Goal: Information Seeking & Learning: Check status

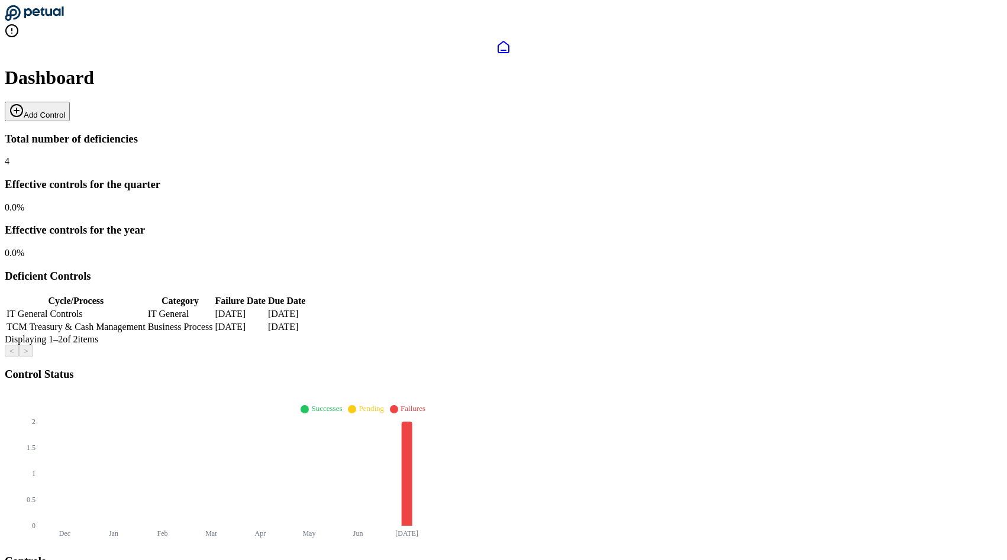
scroll to position [38, 0]
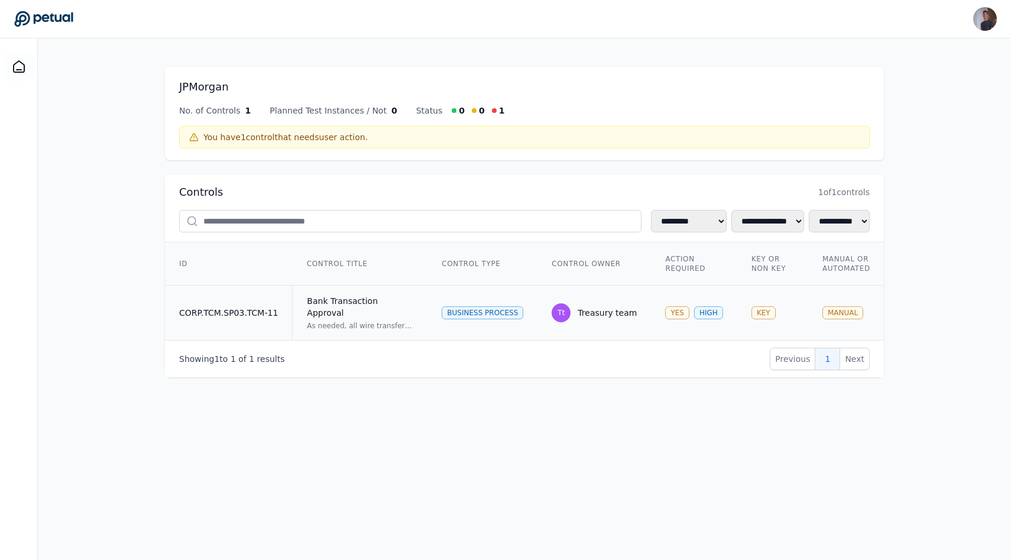
click at [297, 302] on td "Bank Transaction Approval As needed, all wire transfers, ACH, and check payment…" at bounding box center [360, 313] width 135 height 55
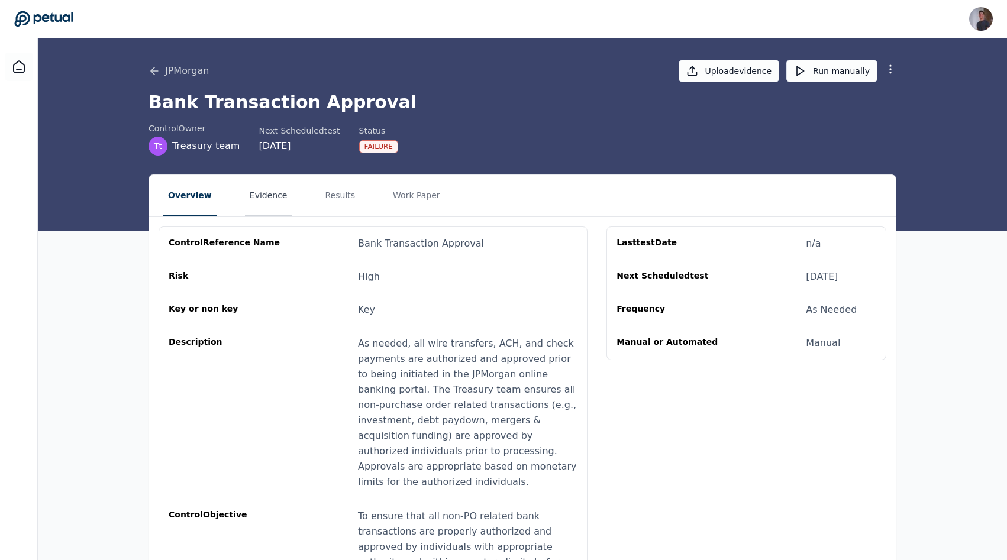
click at [254, 192] on button "Evidence" at bounding box center [268, 195] width 47 height 41
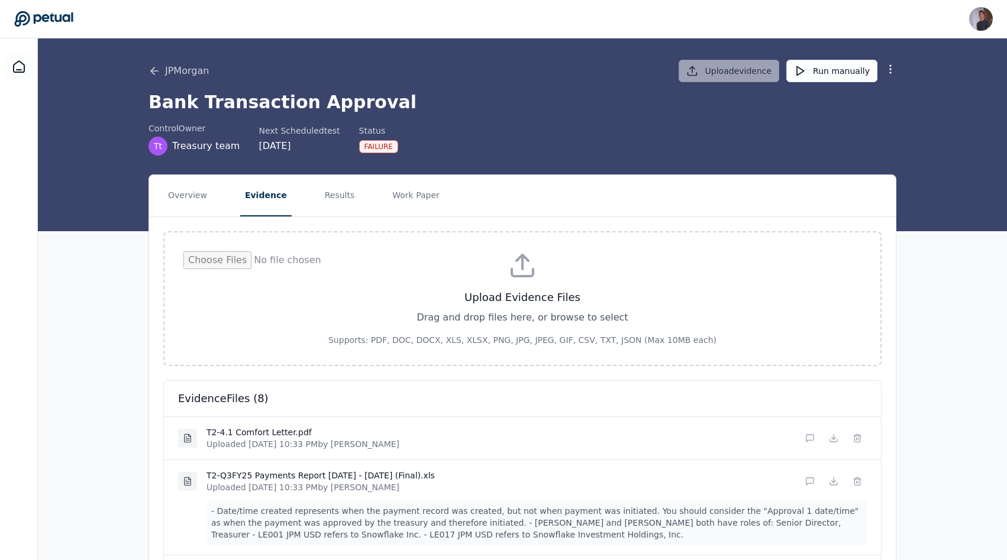
click at [307, 197] on nav "Overview Evidence Results Work Paper" at bounding box center [522, 195] width 746 height 41
click at [225, 196] on nav "Overview Evidence Results Work Paper" at bounding box center [522, 195] width 746 height 41
click at [185, 196] on button "Overview" at bounding box center [187, 195] width 48 height 41
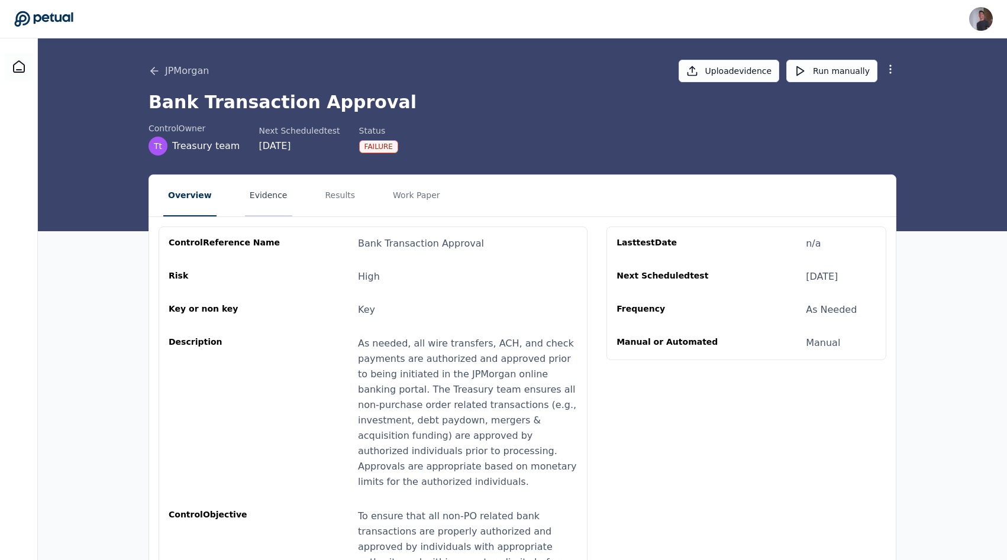
click at [259, 205] on button "Evidence" at bounding box center [268, 195] width 47 height 41
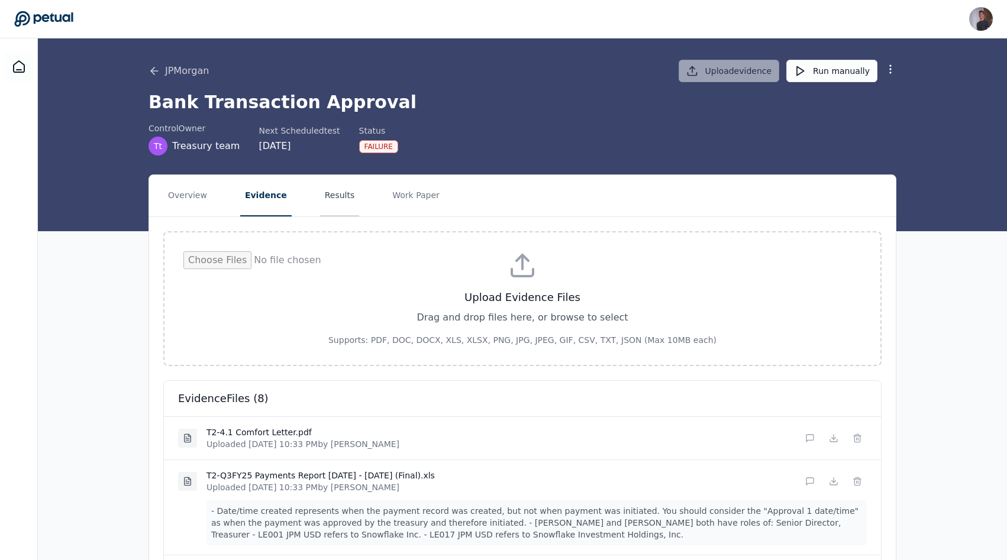
click at [345, 187] on button "Results" at bounding box center [340, 195] width 40 height 41
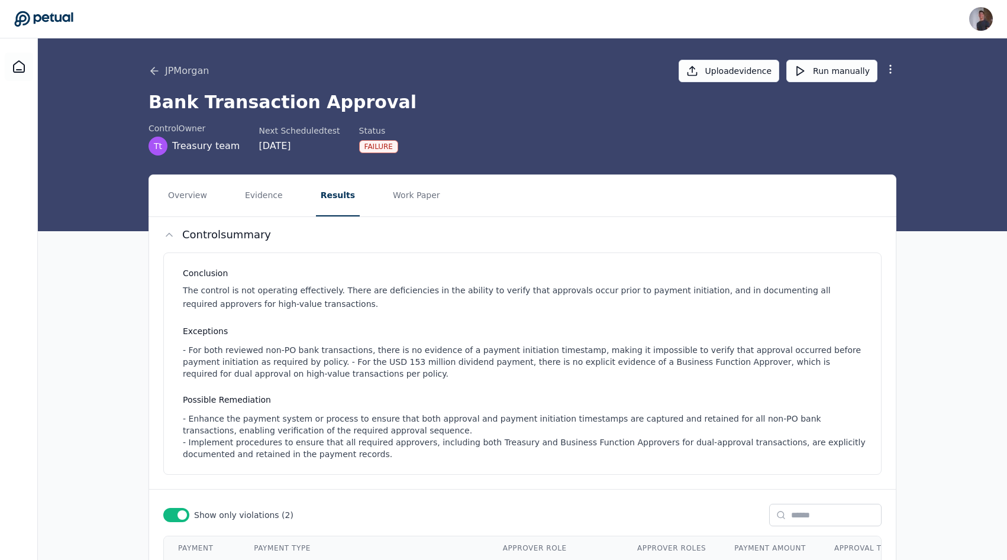
click at [407, 171] on div "JPMorgan Upload evidence Run manually Bank Transaction Approval control Owner T…" at bounding box center [522, 134] width 969 height 193
click at [407, 187] on button "Work Paper" at bounding box center [416, 195] width 57 height 41
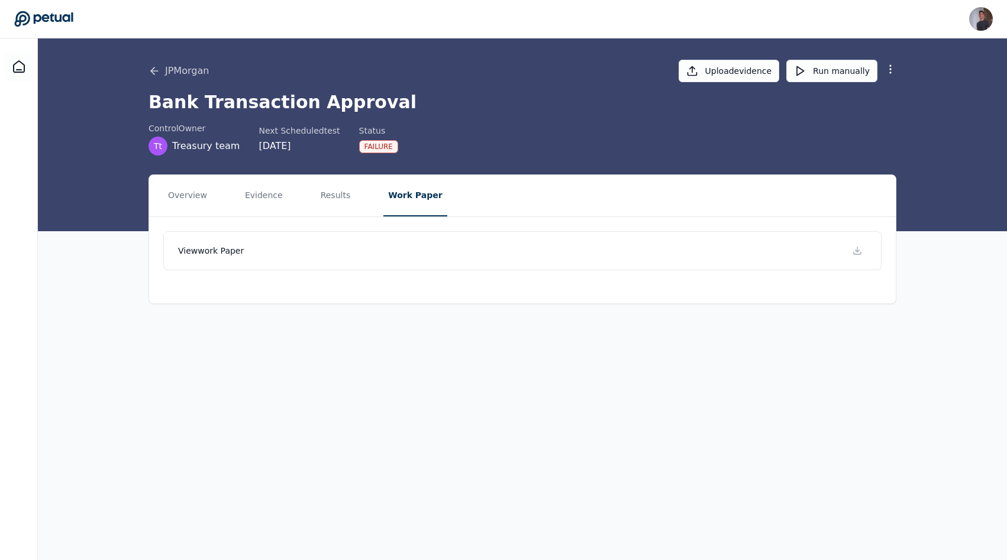
scroll to position [1, 0]
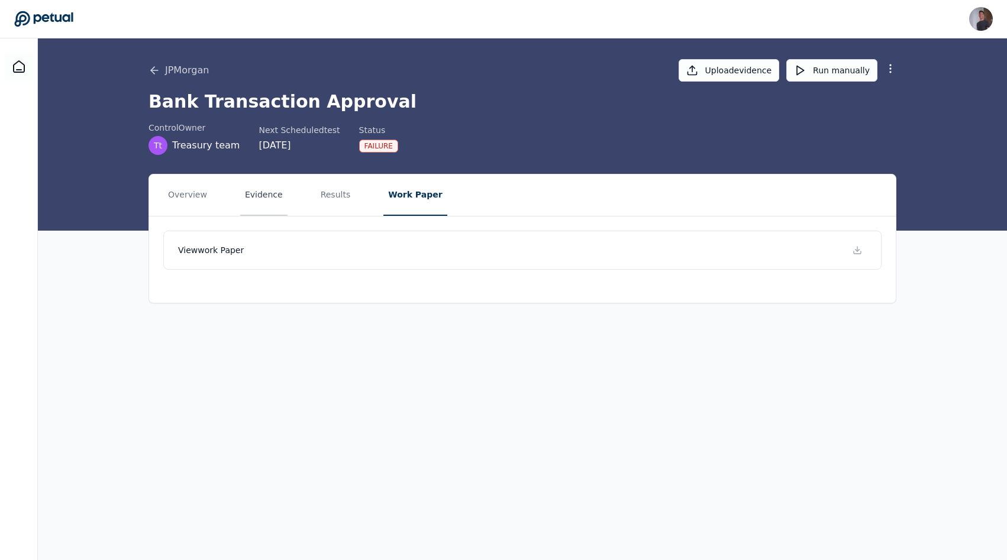
click at [245, 193] on button "Evidence" at bounding box center [263, 194] width 47 height 41
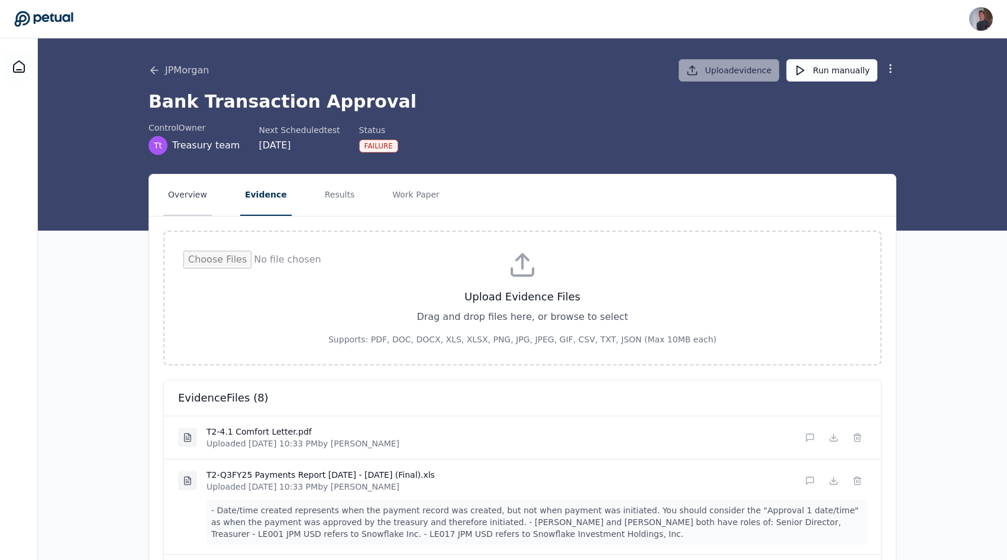
click at [183, 199] on button "Overview" at bounding box center [187, 194] width 48 height 41
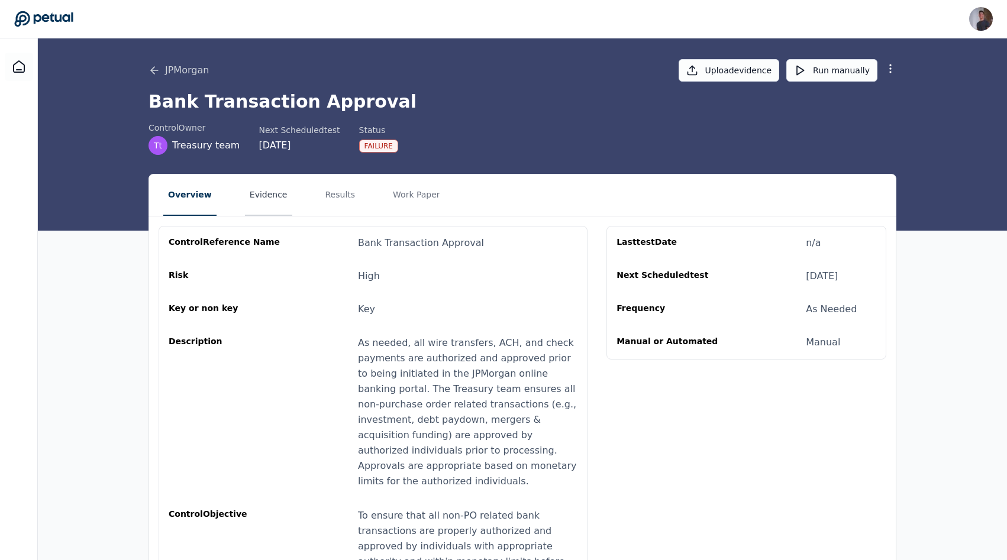
click at [264, 209] on button "Evidence" at bounding box center [268, 194] width 47 height 41
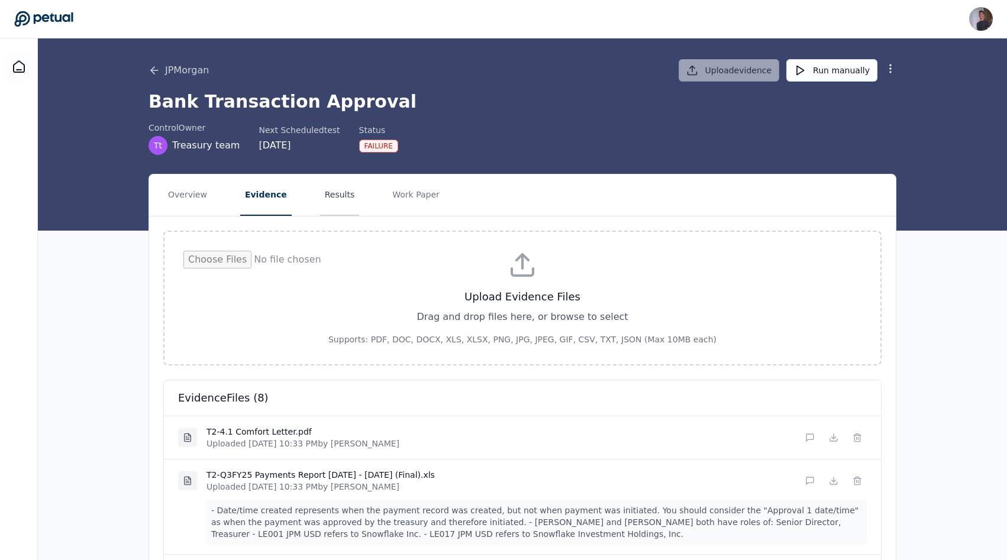
click at [325, 182] on button "Results" at bounding box center [340, 194] width 40 height 41
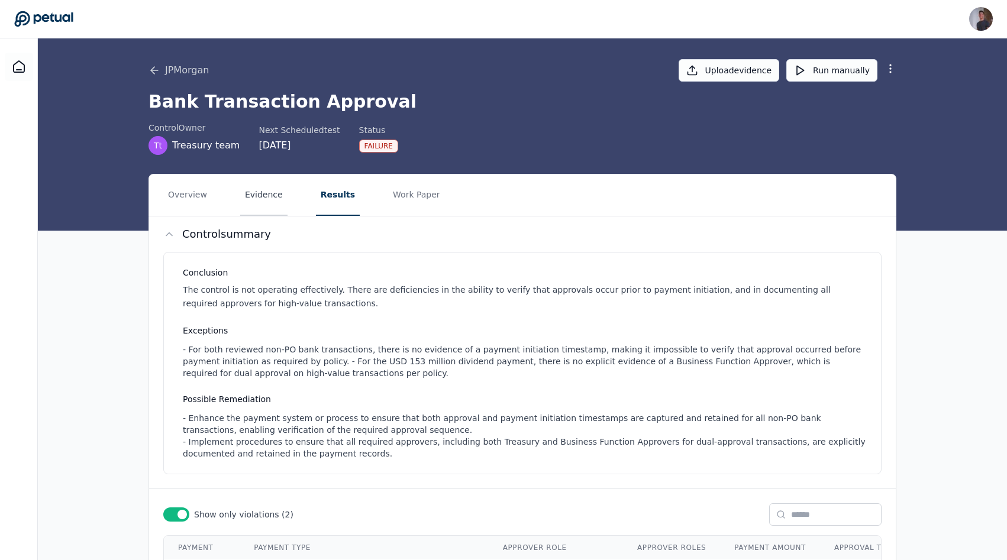
click at [269, 189] on button "Evidence" at bounding box center [263, 194] width 47 height 41
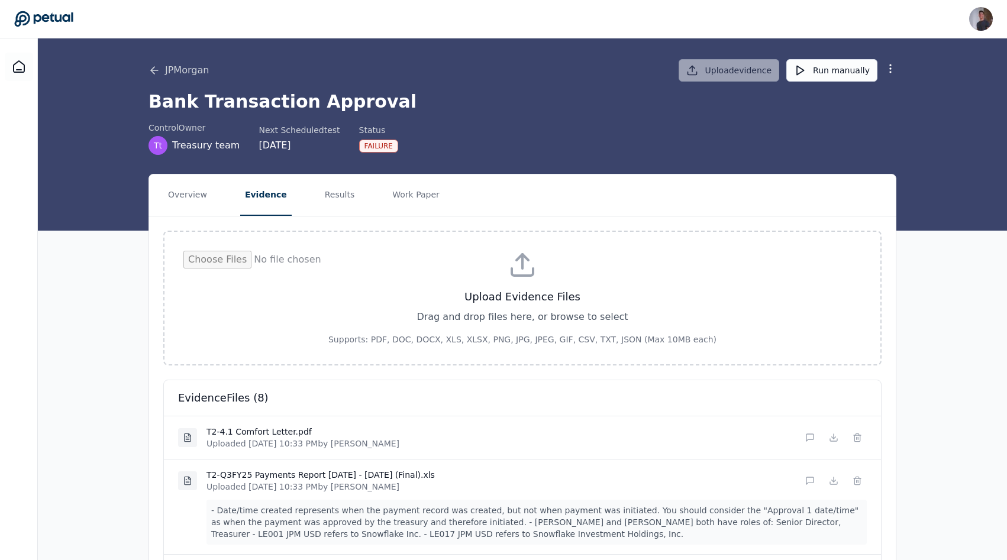
click at [352, 196] on nav "Overview Evidence Results Work Paper" at bounding box center [522, 194] width 746 height 41
click at [398, 196] on button "Work Paper" at bounding box center [415, 194] width 57 height 41
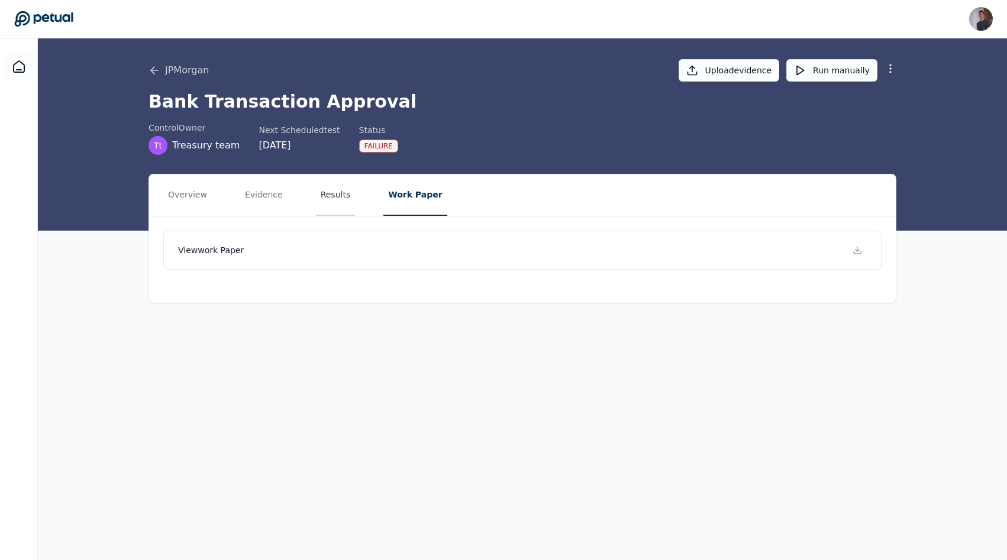
click at [348, 196] on button "Results" at bounding box center [336, 194] width 40 height 41
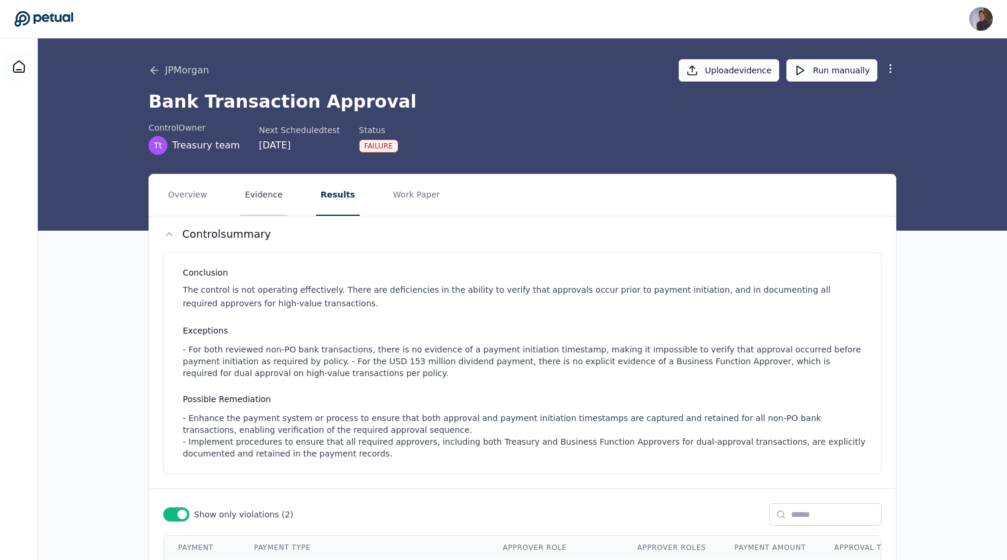
click at [249, 205] on button "Evidence" at bounding box center [263, 194] width 47 height 41
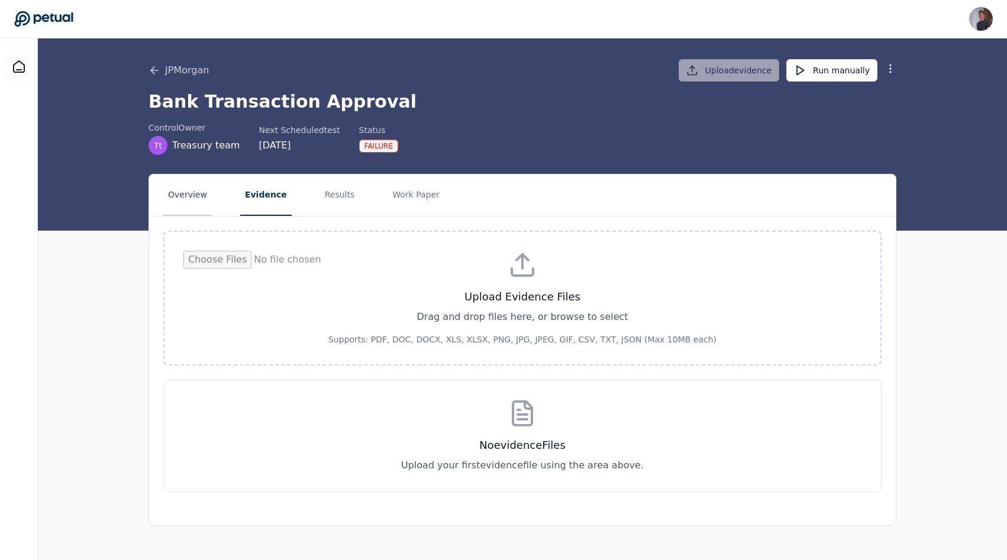
click at [186, 205] on button "Overview" at bounding box center [187, 194] width 48 height 41
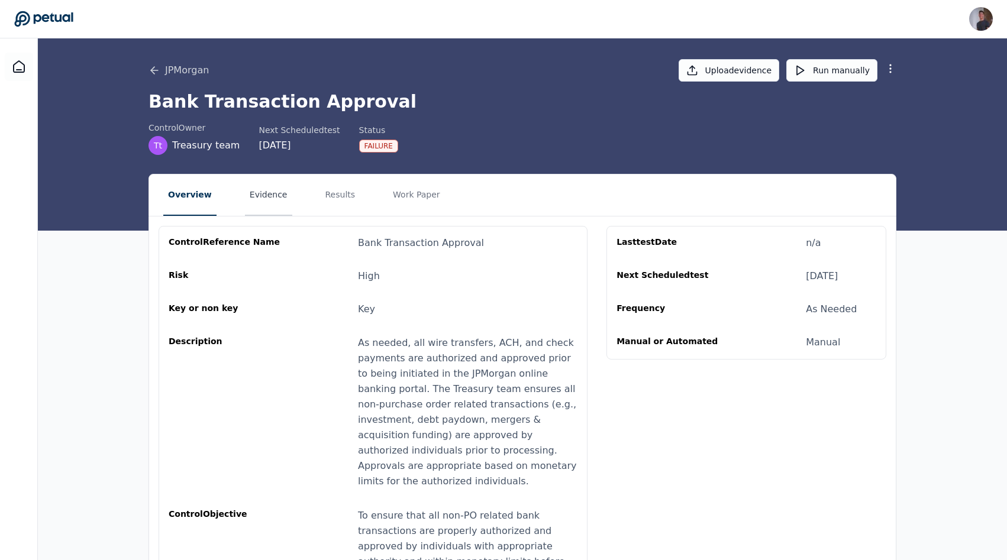
click at [263, 205] on button "Evidence" at bounding box center [268, 194] width 47 height 41
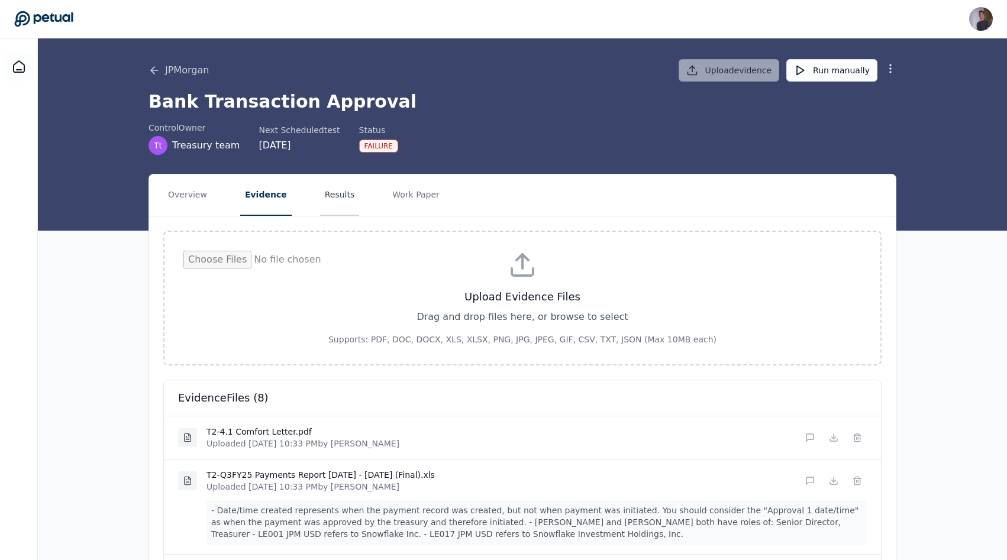
click at [328, 203] on button "Results" at bounding box center [340, 194] width 40 height 41
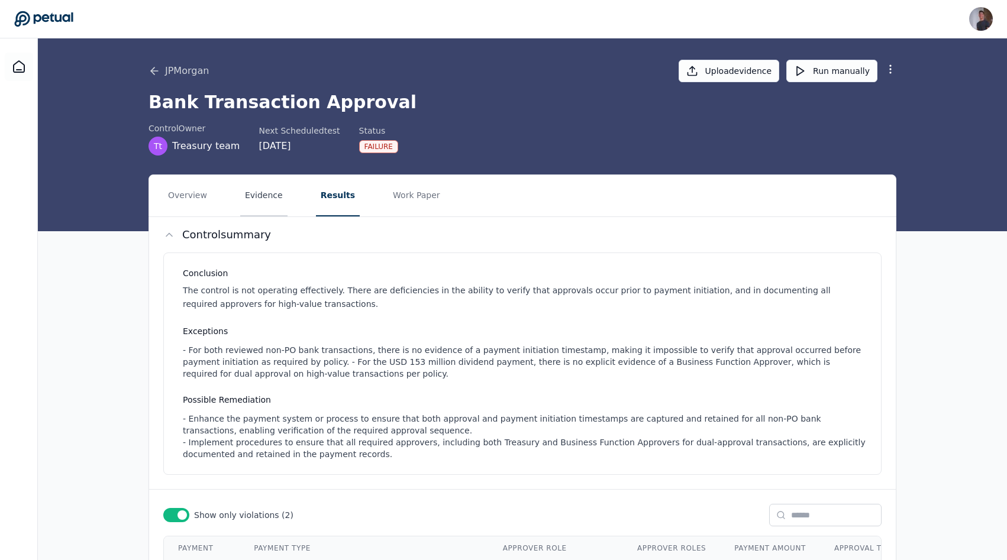
click at [255, 211] on button "Evidence" at bounding box center [263, 195] width 47 height 41
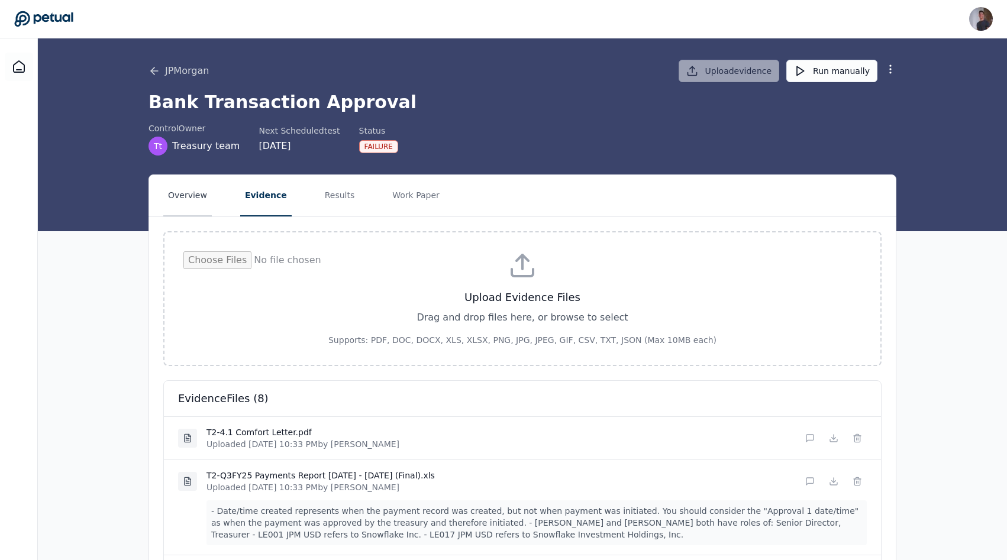
click at [204, 196] on button "Overview" at bounding box center [187, 195] width 48 height 41
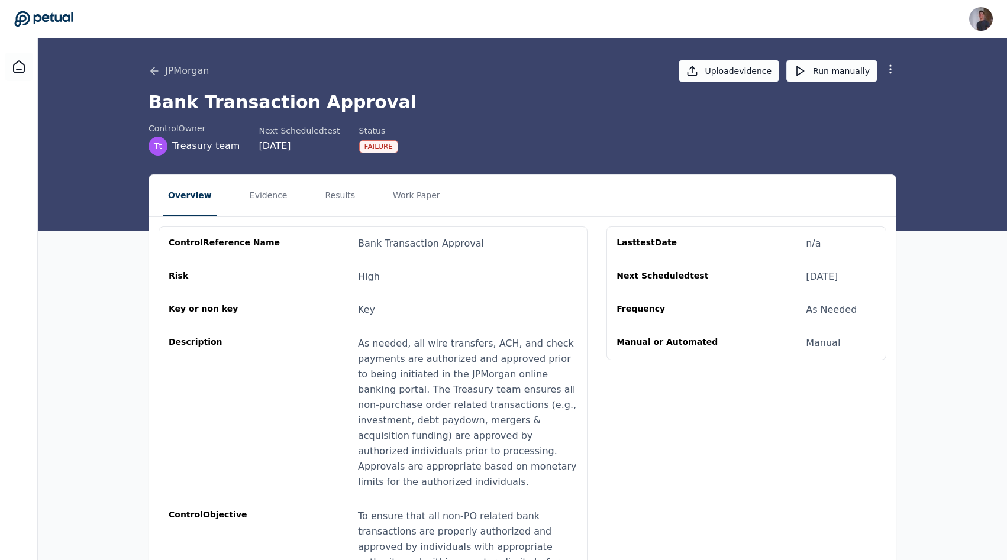
click at [193, 212] on button "Overview" at bounding box center [189, 195] width 53 height 41
click at [268, 211] on button "Evidence" at bounding box center [268, 195] width 47 height 41
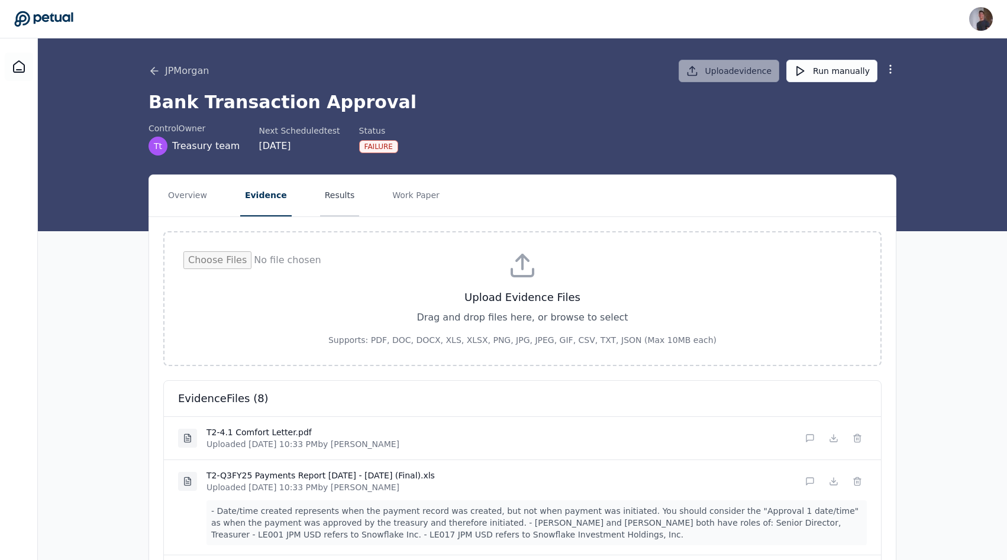
click at [320, 208] on button "Results" at bounding box center [340, 195] width 40 height 41
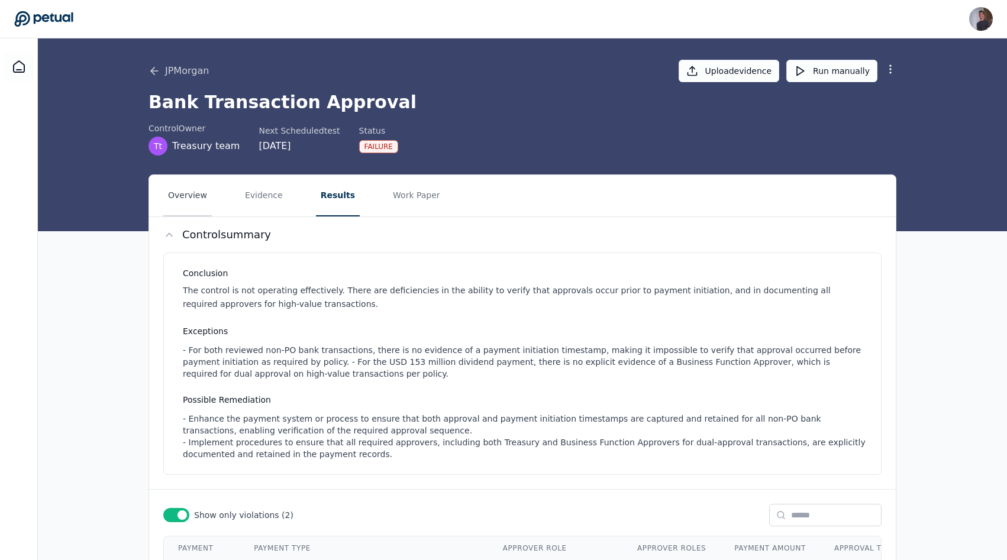
click at [202, 208] on button "Overview" at bounding box center [187, 195] width 48 height 41
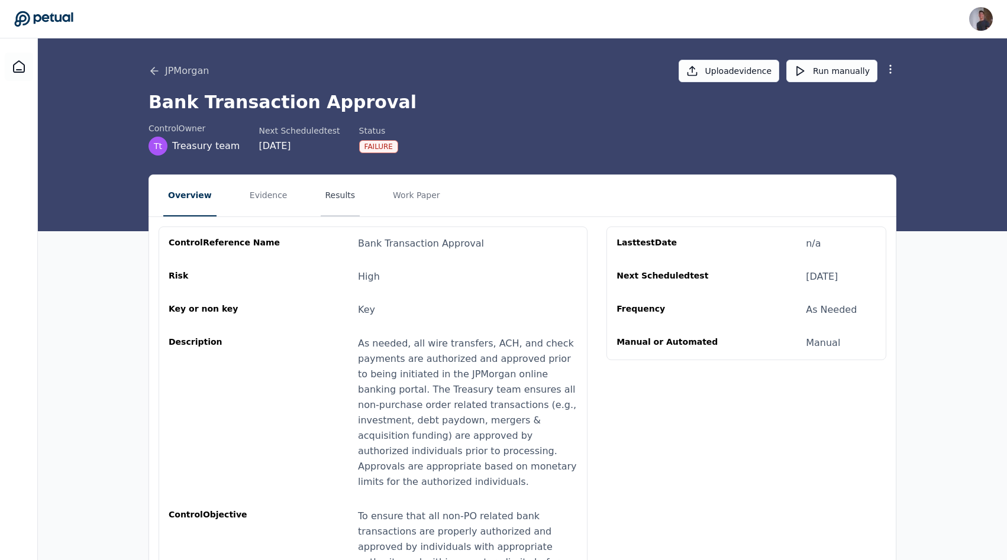
click at [326, 200] on button "Results" at bounding box center [341, 195] width 40 height 41
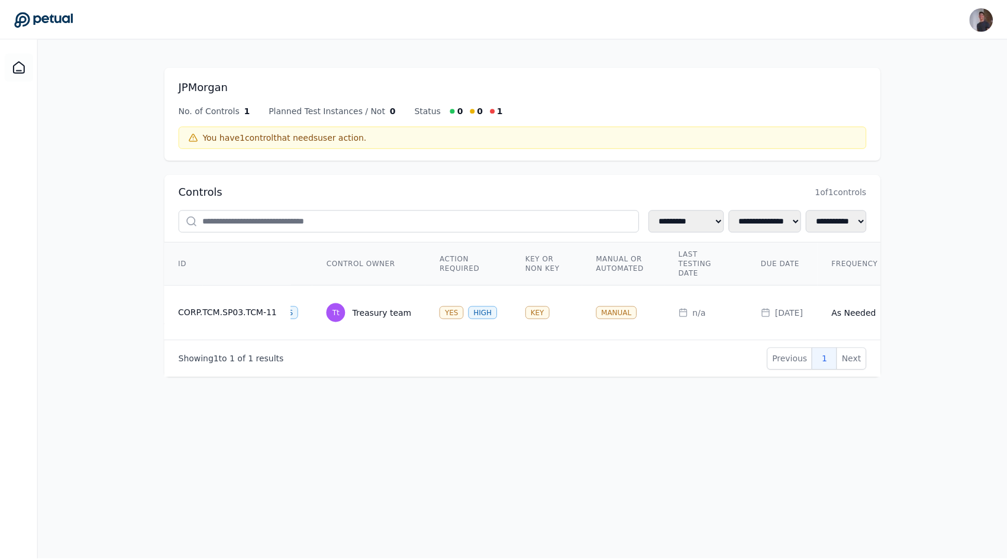
scroll to position [0, 386]
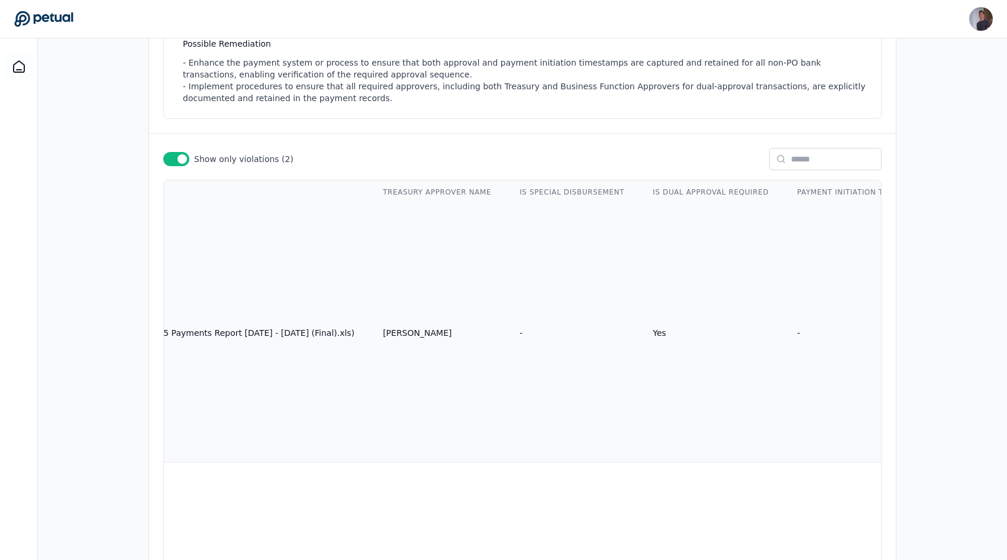
scroll to position [0, 2483]
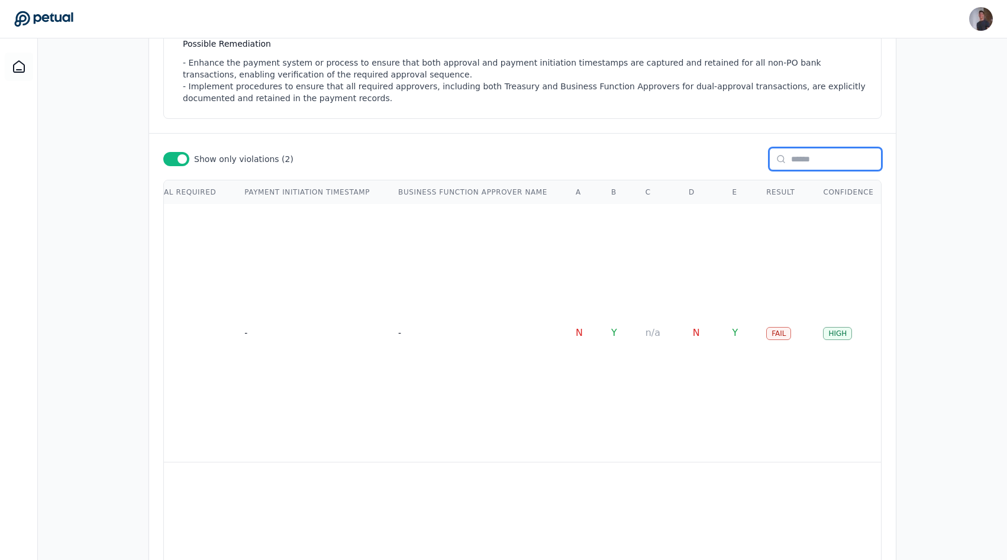
click at [814, 160] on input "text" at bounding box center [825, 159] width 112 height 22
type input "**********"
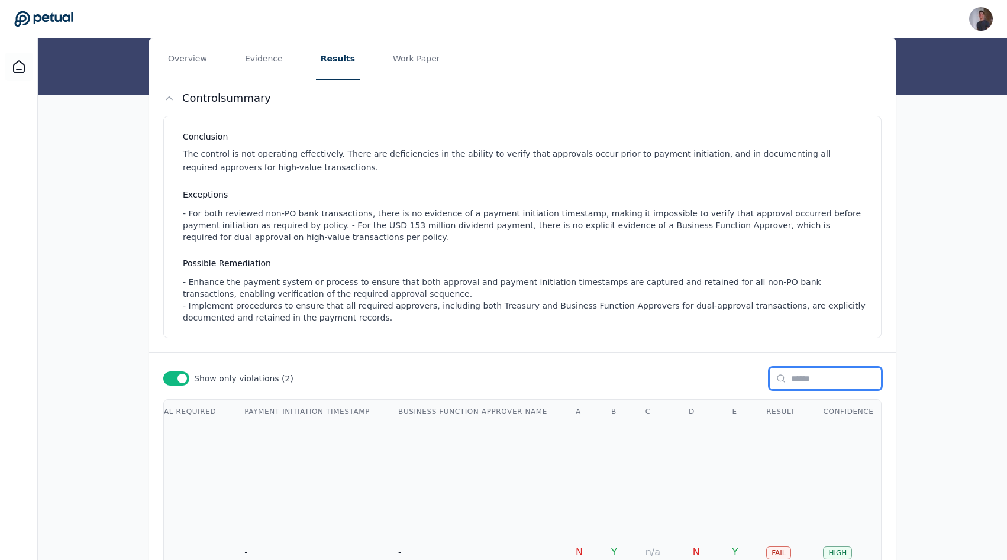
scroll to position [330, 0]
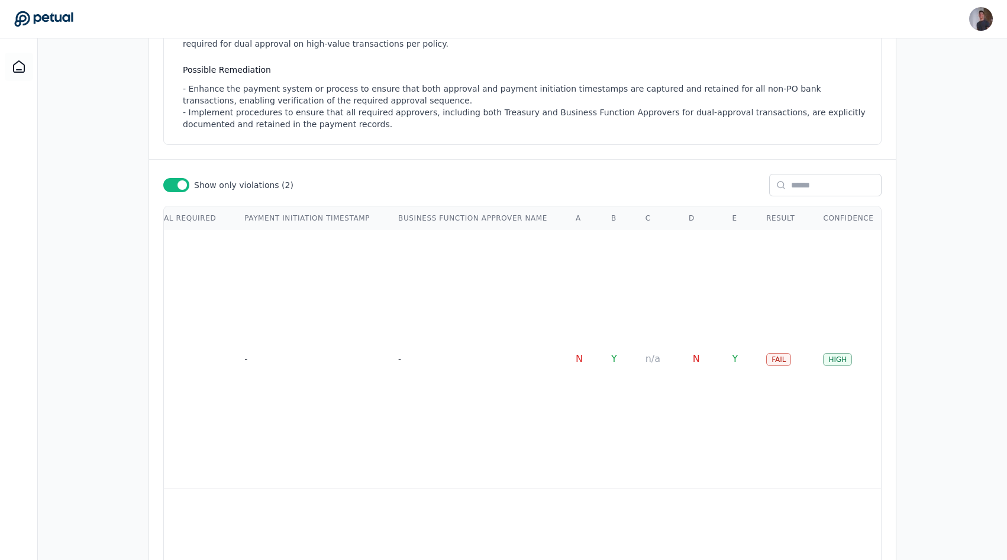
click at [887, 217] on th "Reason" at bounding box center [926, 218] width 79 height 24
click at [901, 273] on div "The payment control sequence is unverified because the bank portal lacks an ini…" at bounding box center [926, 359] width 50 height 239
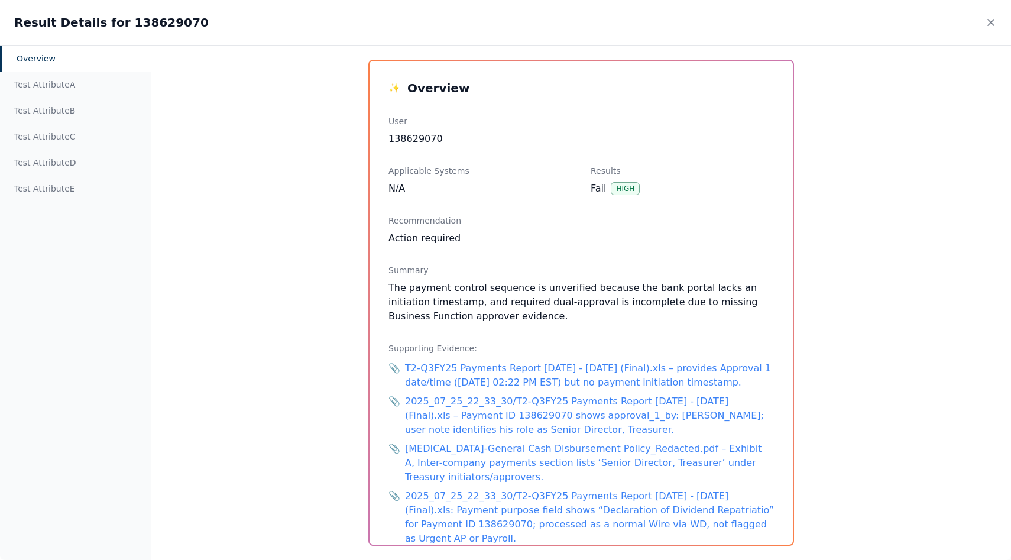
click at [1000, 28] on div "Result Details for 138629070" at bounding box center [505, 22] width 1011 height 45
click at [991, 27] on icon at bounding box center [991, 23] width 12 height 12
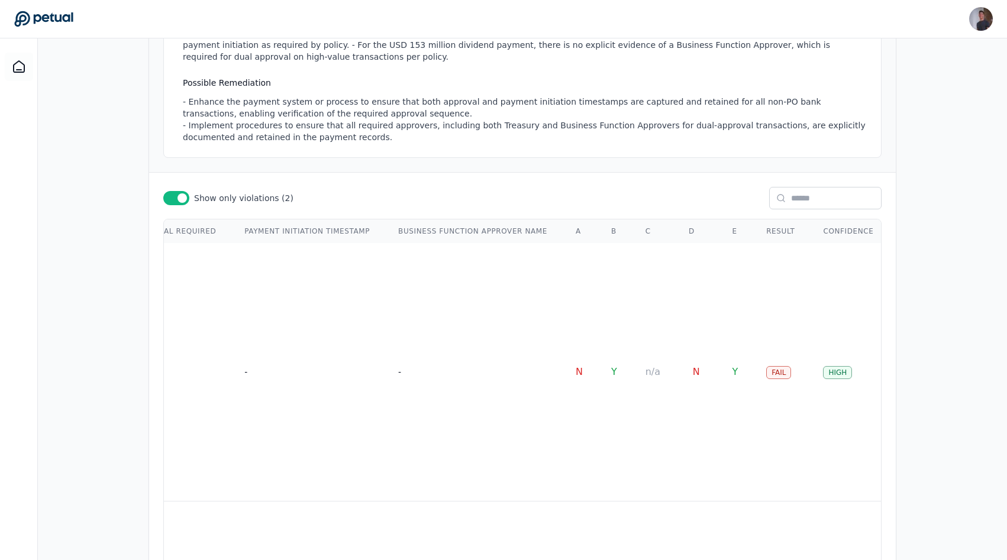
scroll to position [318, 0]
